Goal: Transaction & Acquisition: Purchase product/service

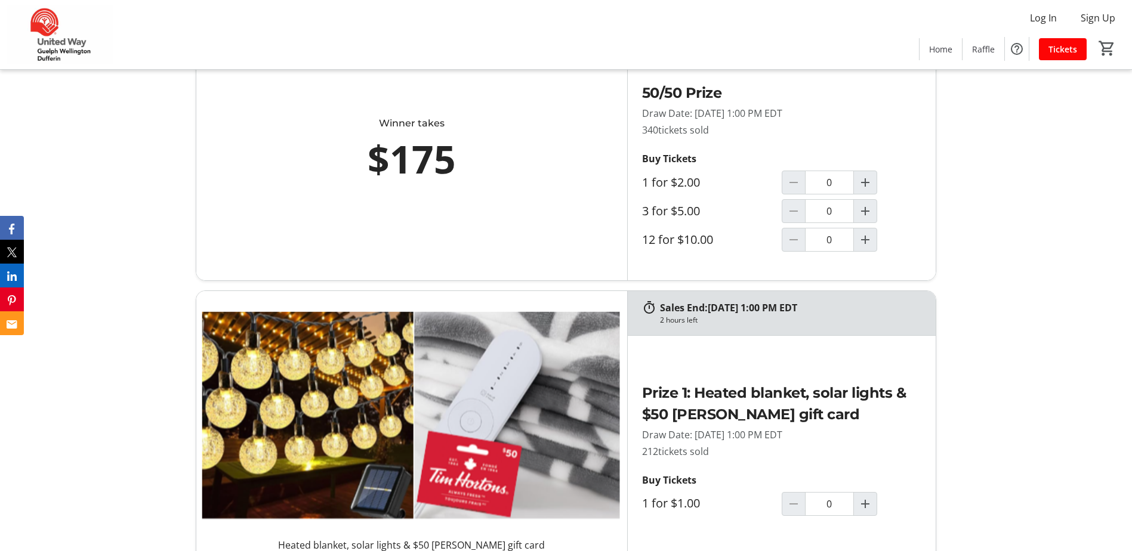
scroll to position [477, 0]
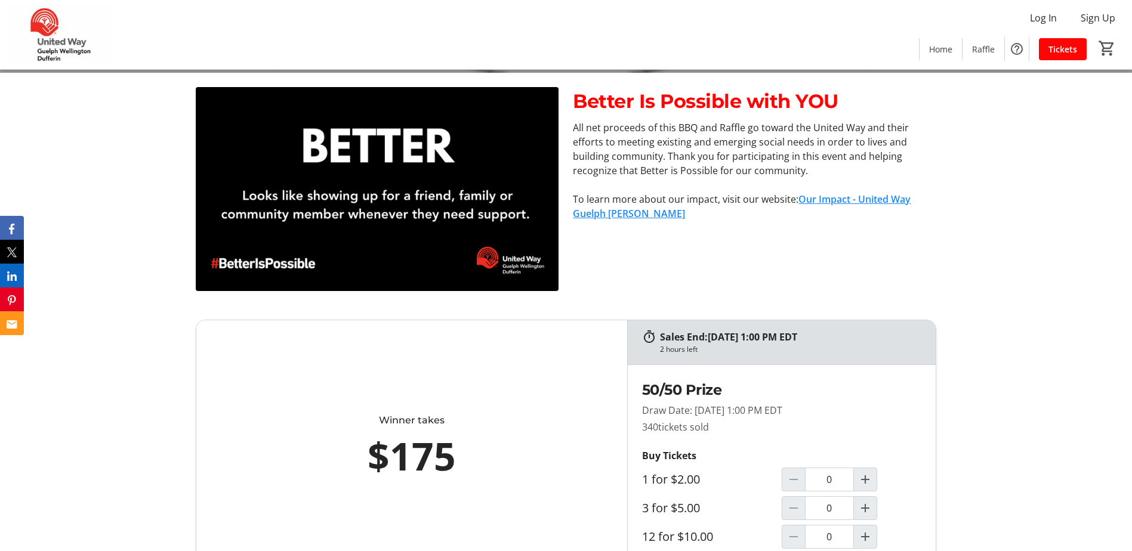
scroll to position [537, 0]
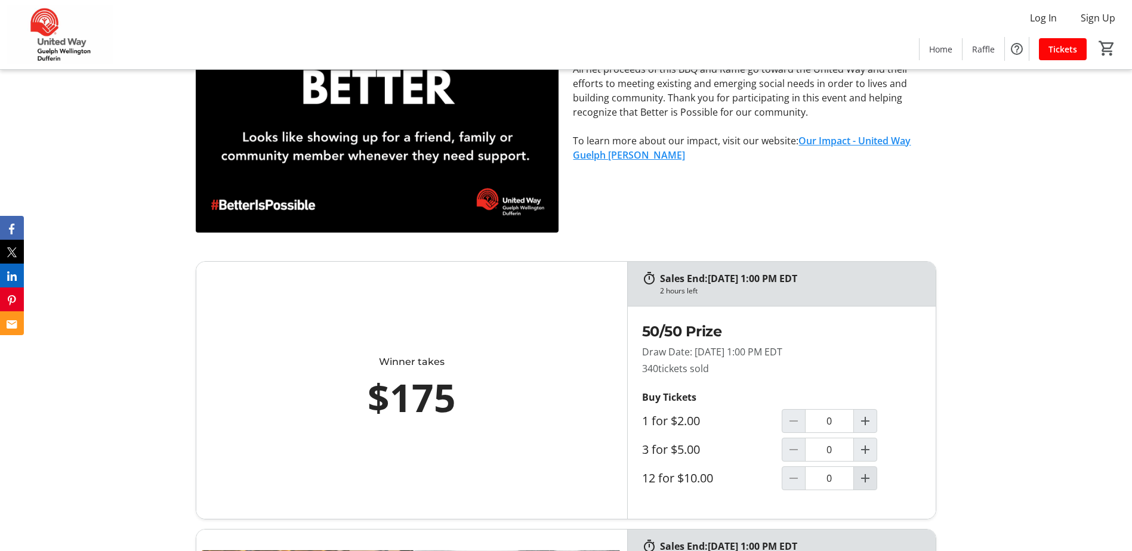
click at [870, 480] on mat-icon "Increment by one" at bounding box center [865, 478] width 14 height 14
click at [870, 477] on mat-icon "Increment by one" at bounding box center [865, 478] width 14 height 14
type input "3"
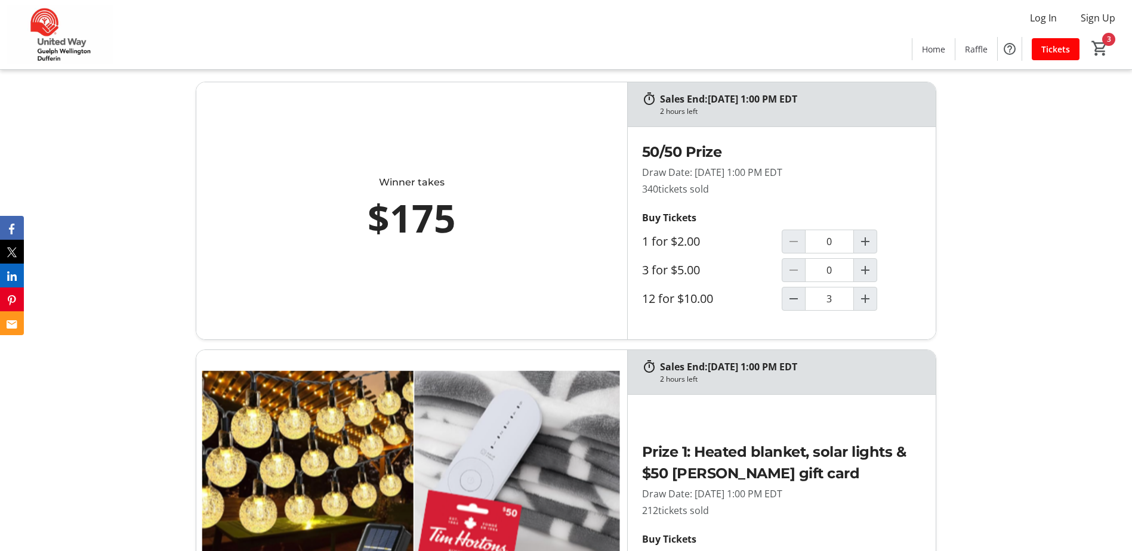
scroll to position [716, 0]
click at [1097, 44] on mat-icon "3" at bounding box center [1100, 48] width 18 height 18
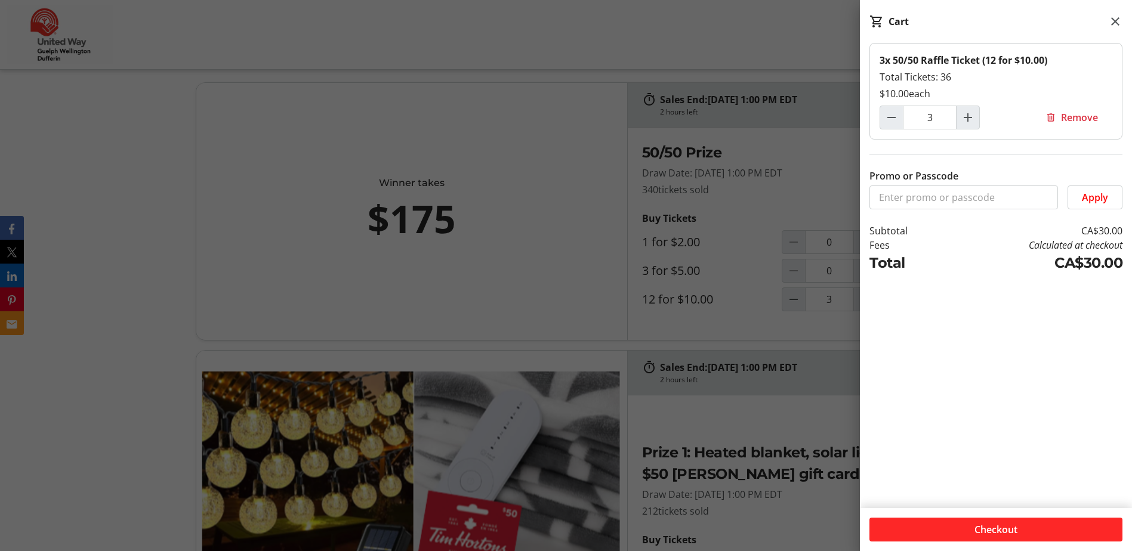
click at [1015, 520] on span at bounding box center [995, 529] width 253 height 29
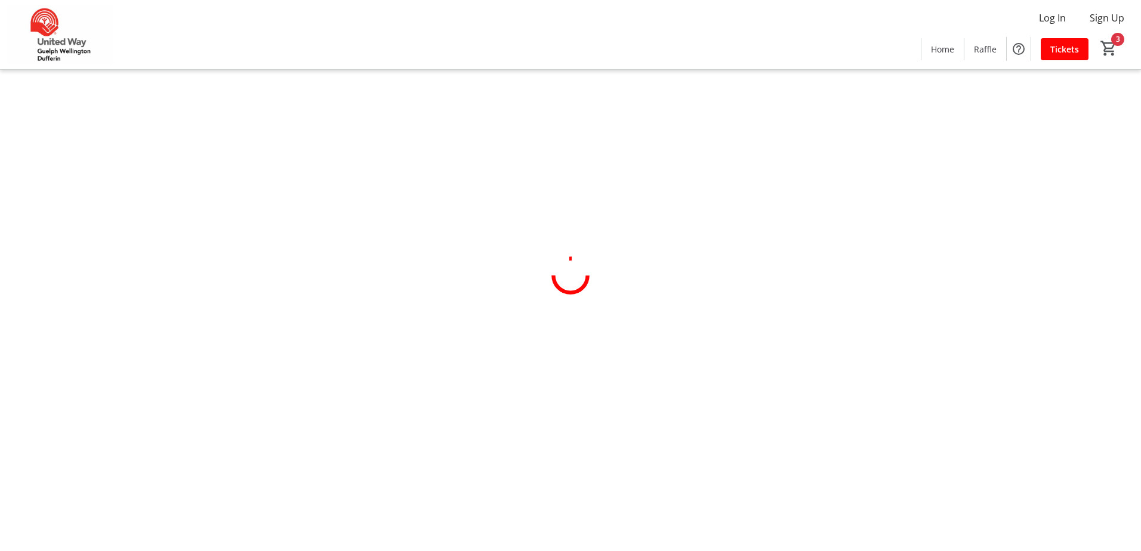
select select "CA"
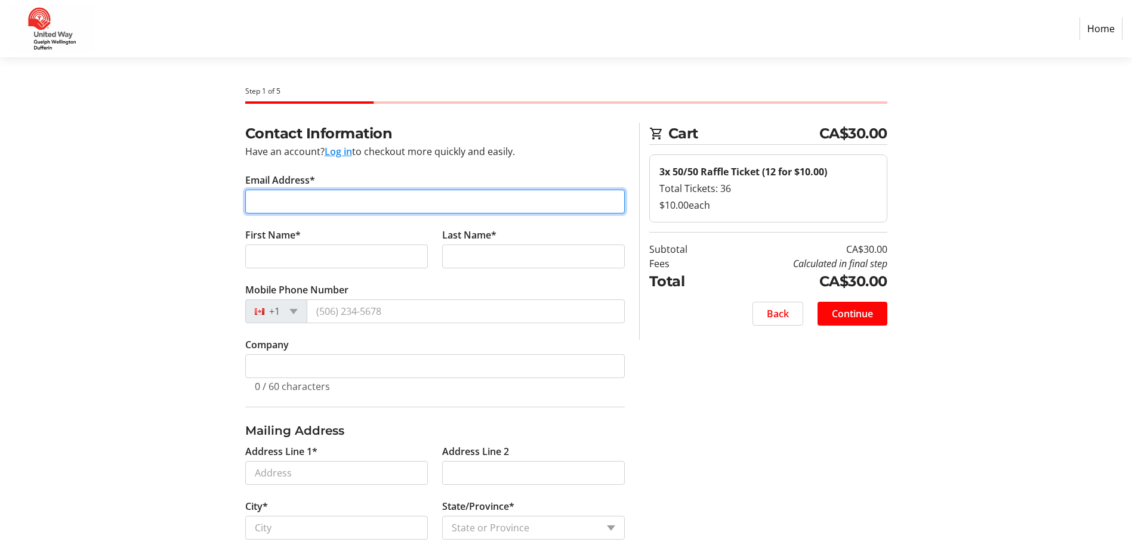
click at [315, 203] on input "Email Address*" at bounding box center [434, 202] width 379 height 24
type input "shannonl@wellington.ca"
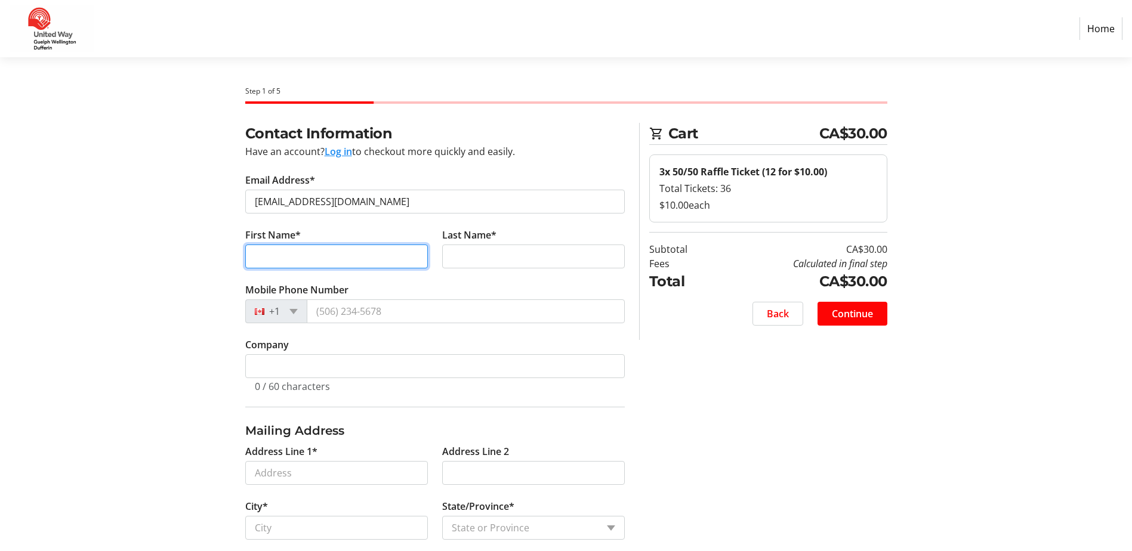
type input "Shannon"
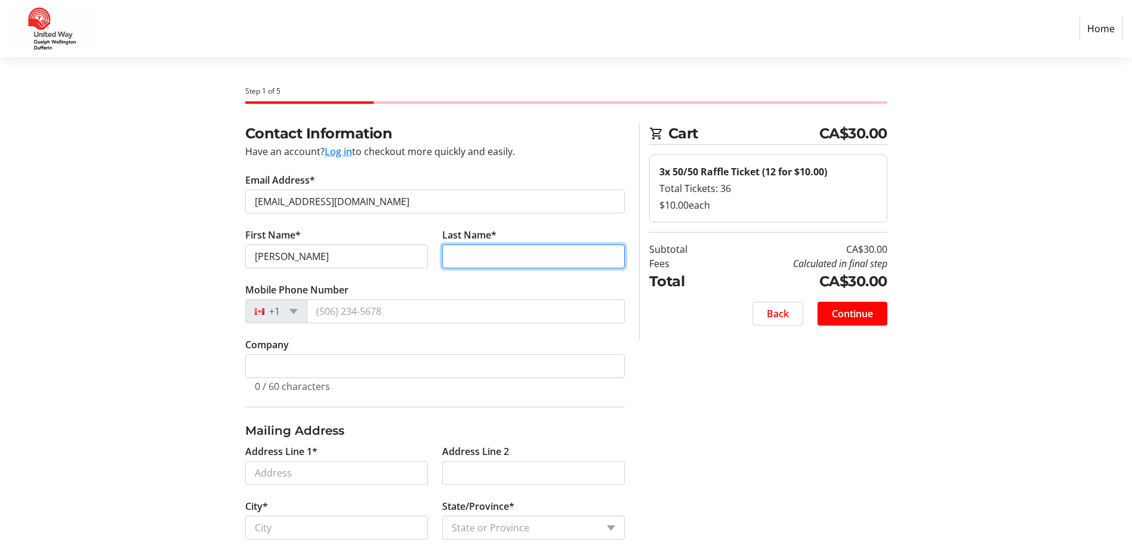
type input "Lindsay"
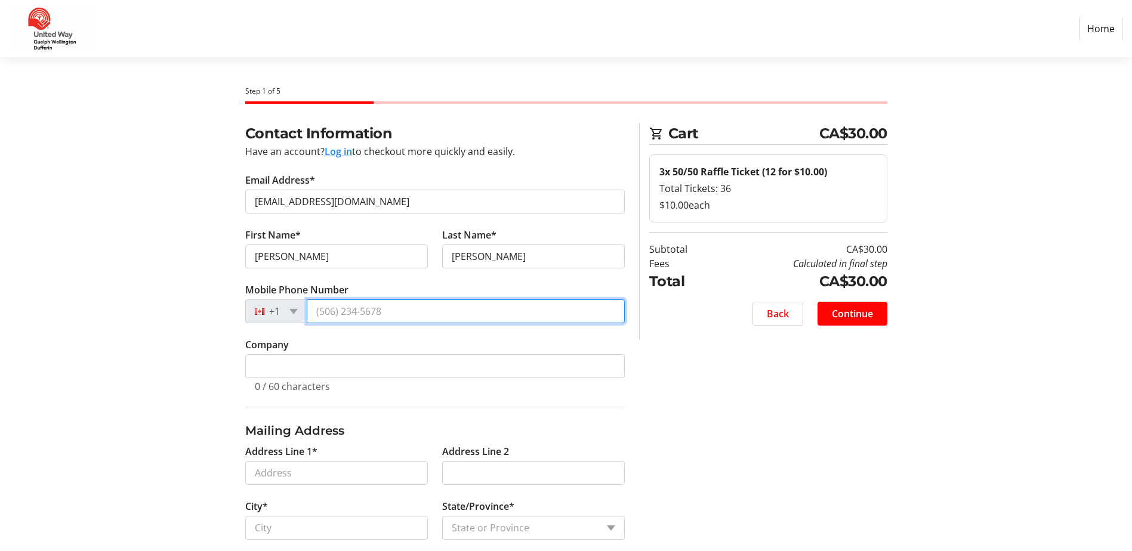
type input "(289) 260-9599"
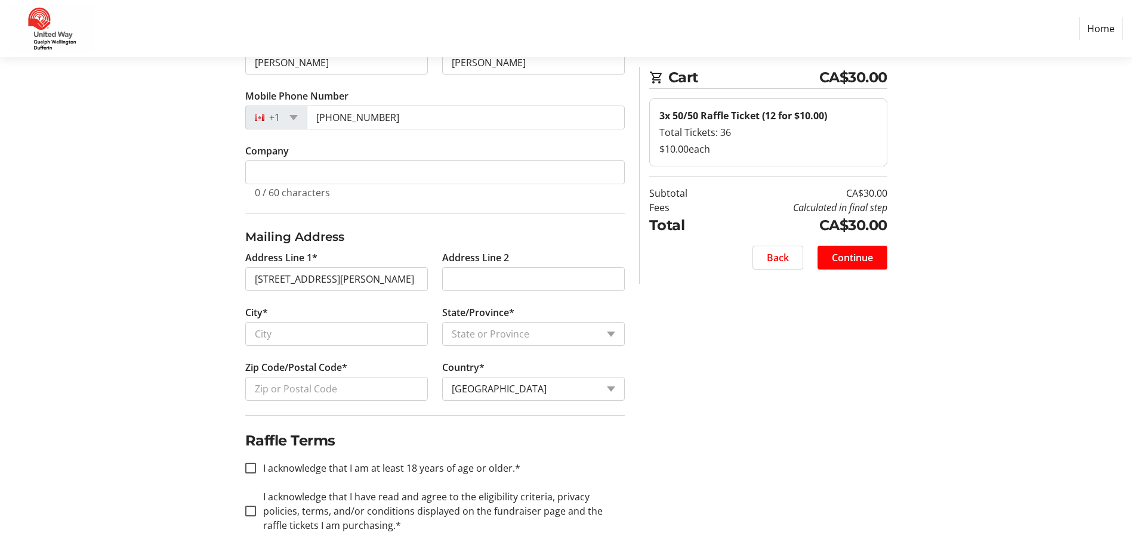
scroll to position [204, 0]
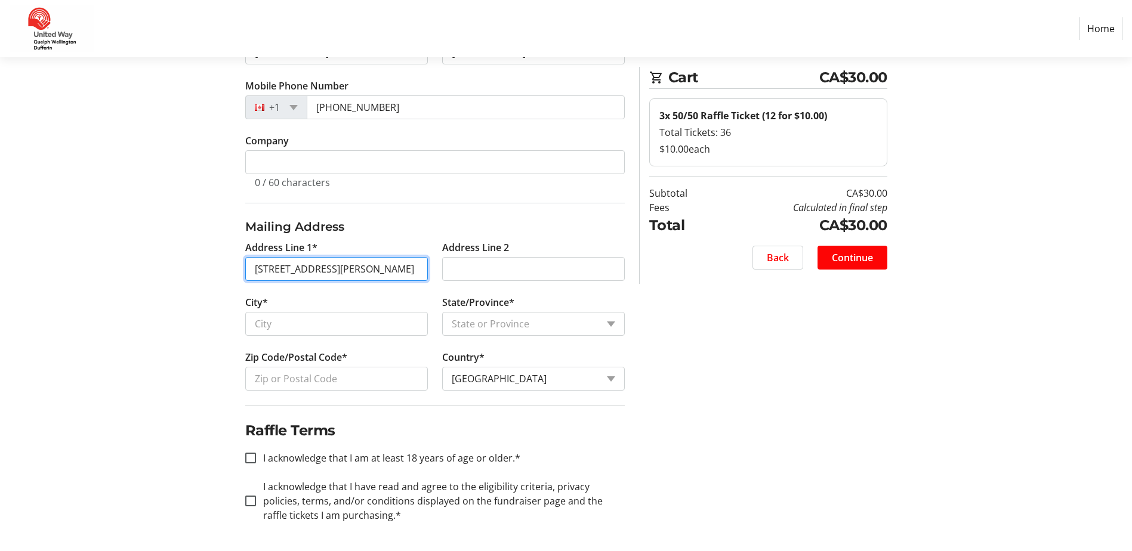
click at [338, 267] on input "119 Courtney St Fergus, ON Canada N1M 0E3" at bounding box center [336, 269] width 183 height 24
click at [335, 267] on input "119 Courtney St Fergus, ON Canada N1M 0E3" at bounding box center [336, 269] width 183 height 24
drag, startPoint x: 328, startPoint y: 266, endPoint x: 451, endPoint y: 271, distance: 123.0
click at [451, 271] on div "Address Line 1* 119 Courtney St Fergus, ON Canada N1M 0E3 Address Line 2 City* …" at bounding box center [435, 322] width 394 height 165
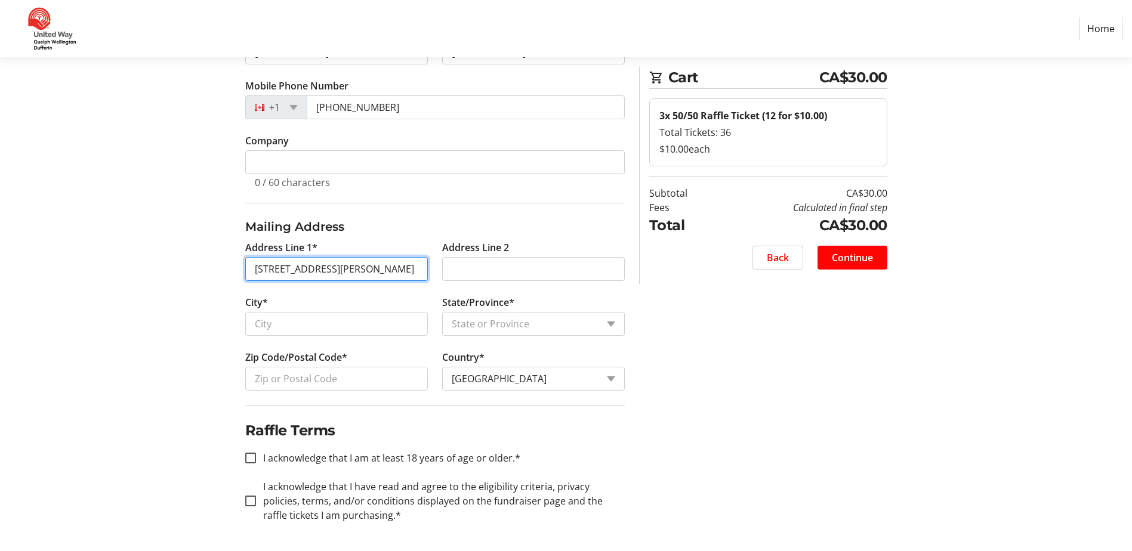
scroll to position [0, 0]
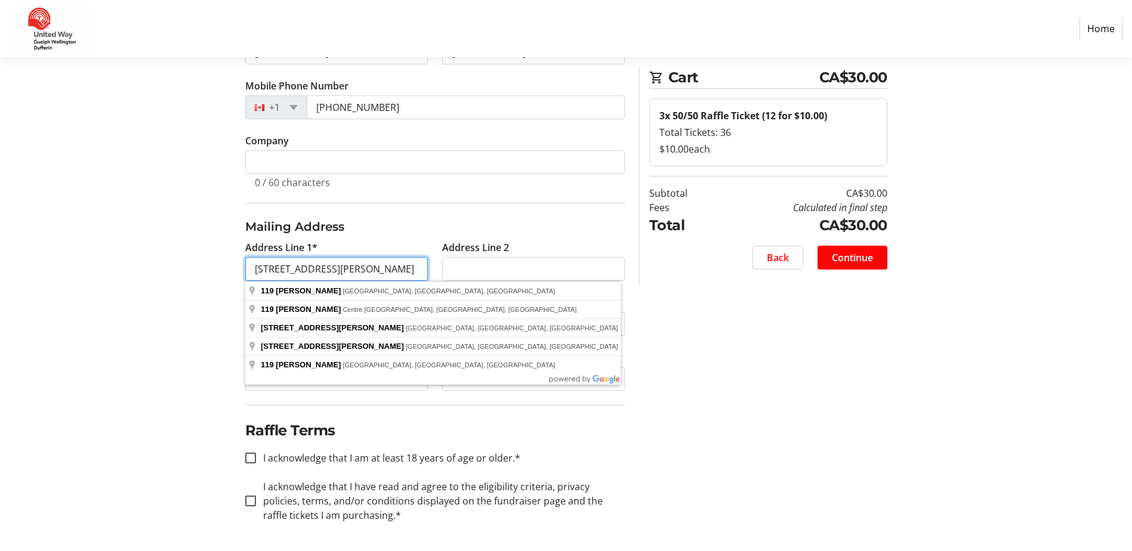
type input "119 Courtney St"
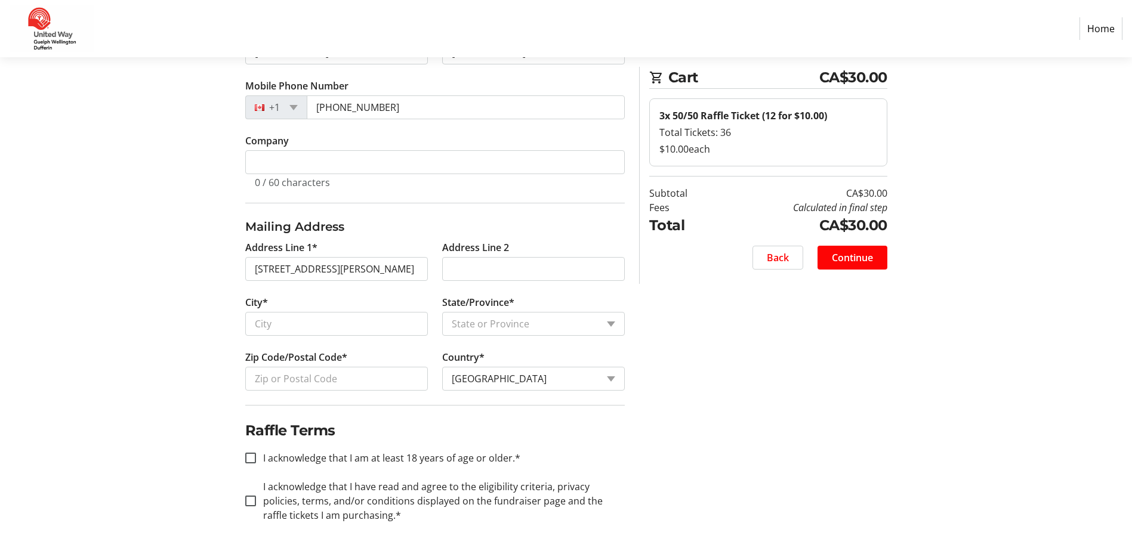
click at [170, 317] on section "Step 1 of 5 Cart CA$30.00 3x 50/50 Raffle Ticket (12 for $10.00) Total Tickets:…" at bounding box center [566, 202] width 1132 height 698
click at [264, 325] on input "City*" at bounding box center [336, 324] width 183 height 24
type input "Fergus"
select select "ON"
type input "N1M 0E3"
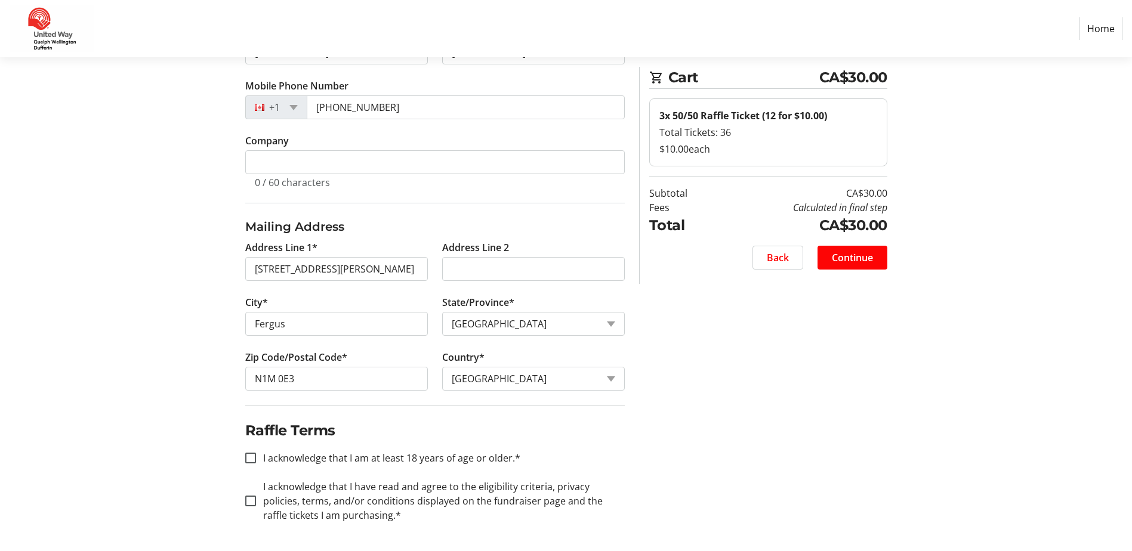
click at [809, 358] on div "Contact Information Have an account? Log in to checkout more quickly and easily…" at bounding box center [565, 235] width 787 height 632
click at [249, 458] on input "I acknowledge that I am at least 18 years of age or older.*" at bounding box center [250, 458] width 11 height 11
checkbox input "true"
click at [254, 507] on div at bounding box center [250, 501] width 29 height 29
checkbox input "true"
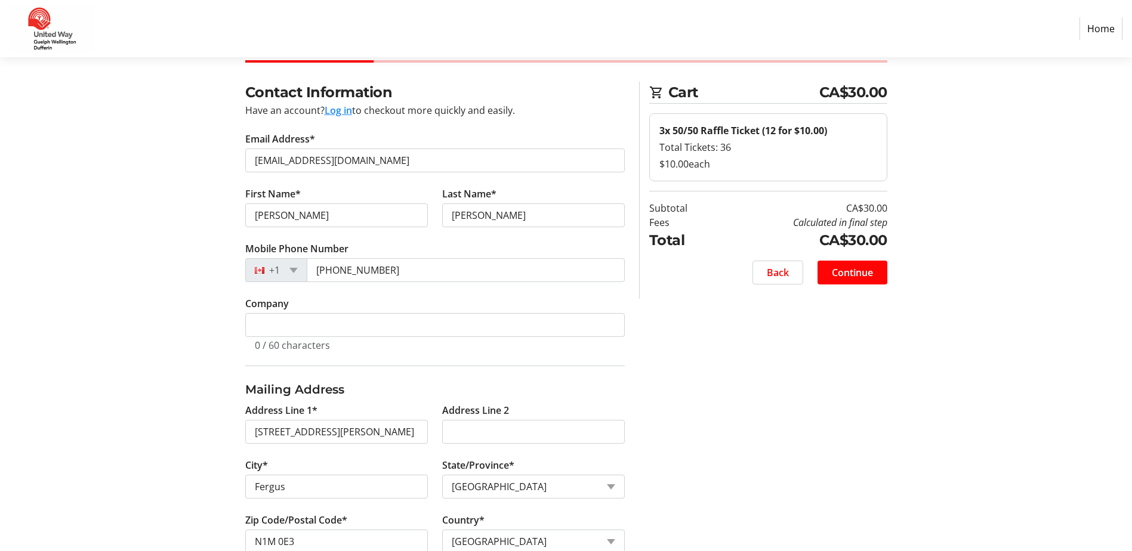
scroll to position [25, 0]
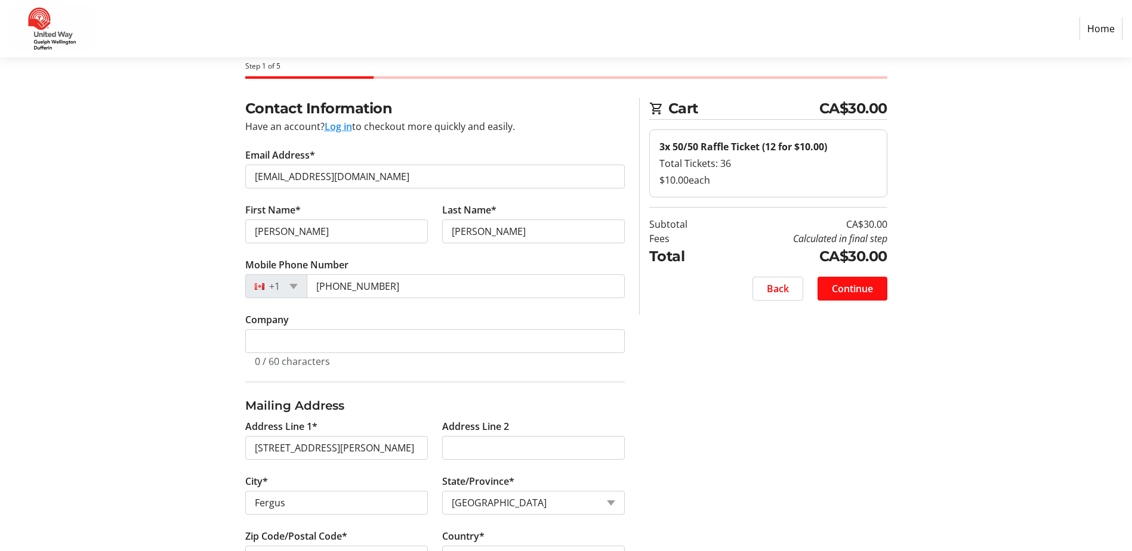
click at [858, 288] on span "Continue" at bounding box center [852, 289] width 41 height 14
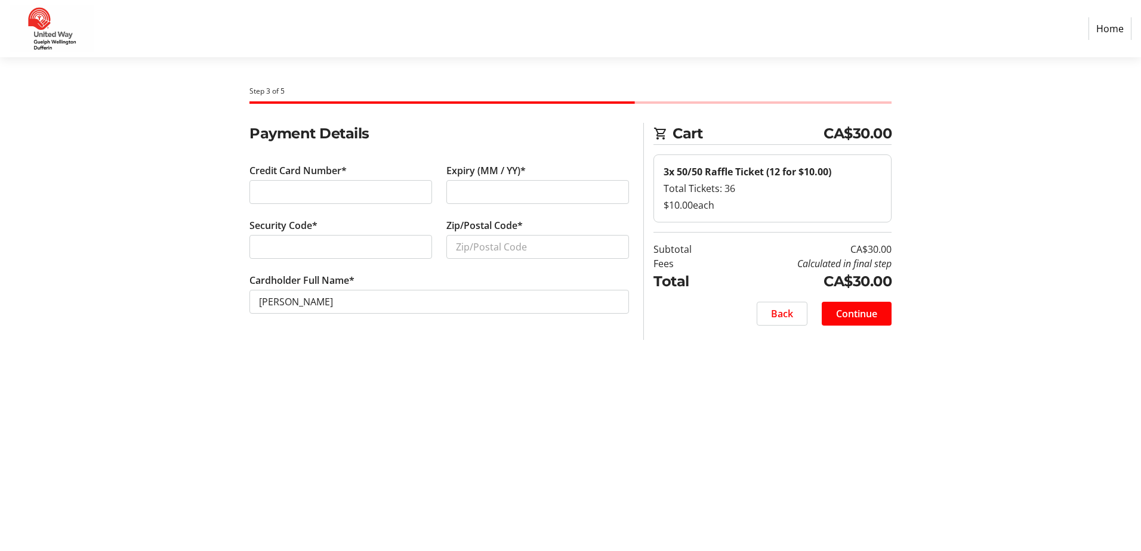
click at [329, 202] on div at bounding box center [340, 192] width 183 height 24
click at [478, 240] on input "Zip/Postal Code*" at bounding box center [537, 247] width 183 height 24
type input "N1M 0E3"
click at [862, 322] on span at bounding box center [856, 313] width 70 height 29
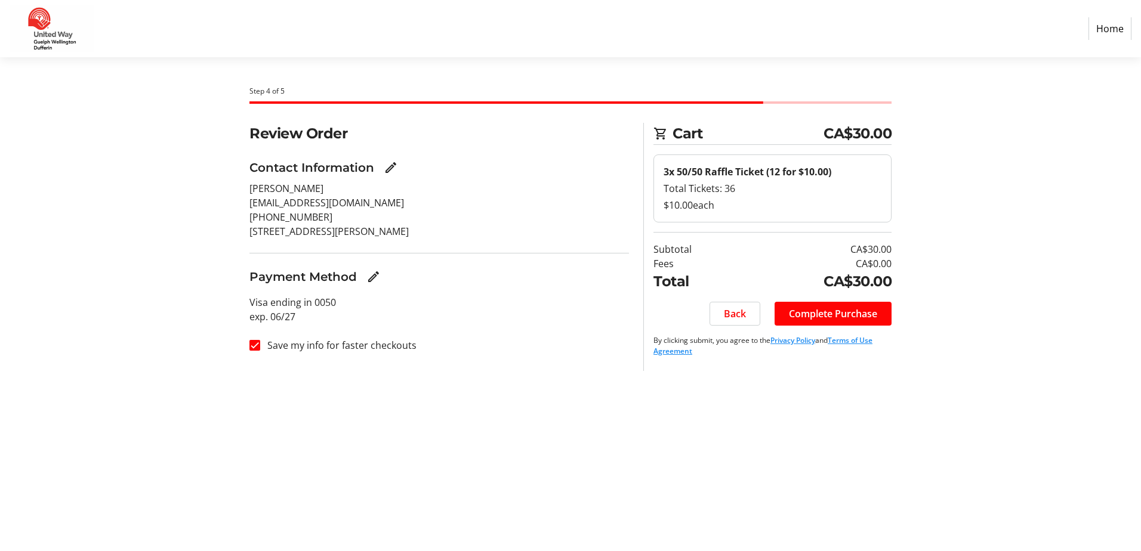
click at [862, 322] on span at bounding box center [832, 313] width 117 height 29
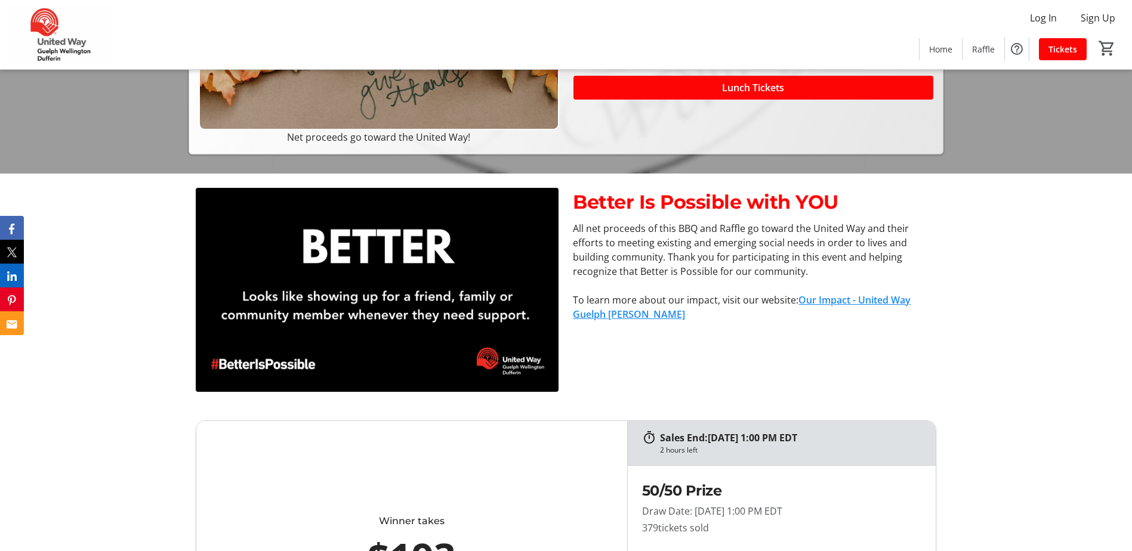
scroll to position [537, 0]
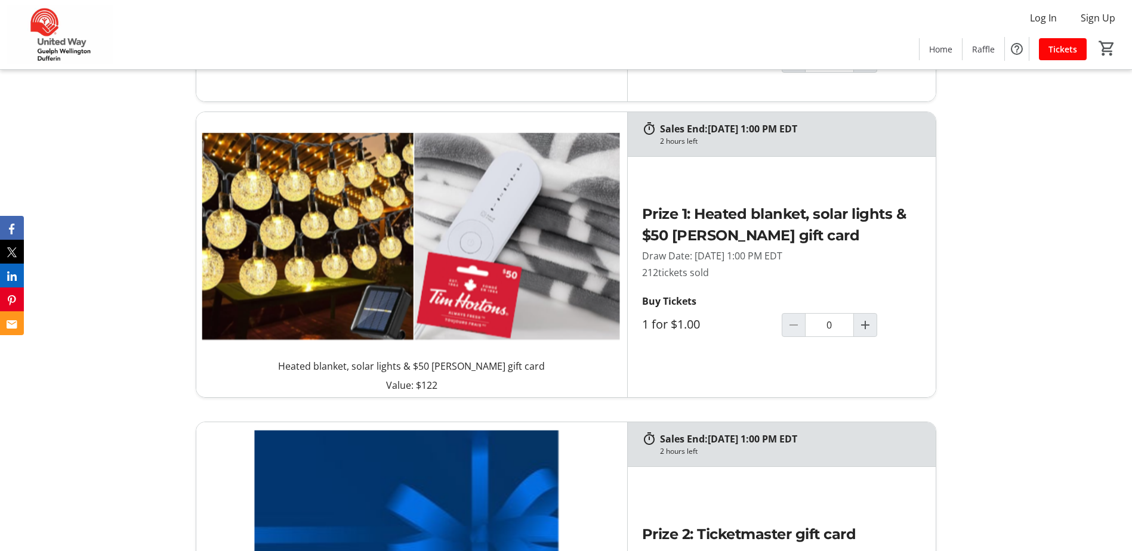
scroll to position [1074, 0]
